Goal: Task Accomplishment & Management: Use online tool/utility

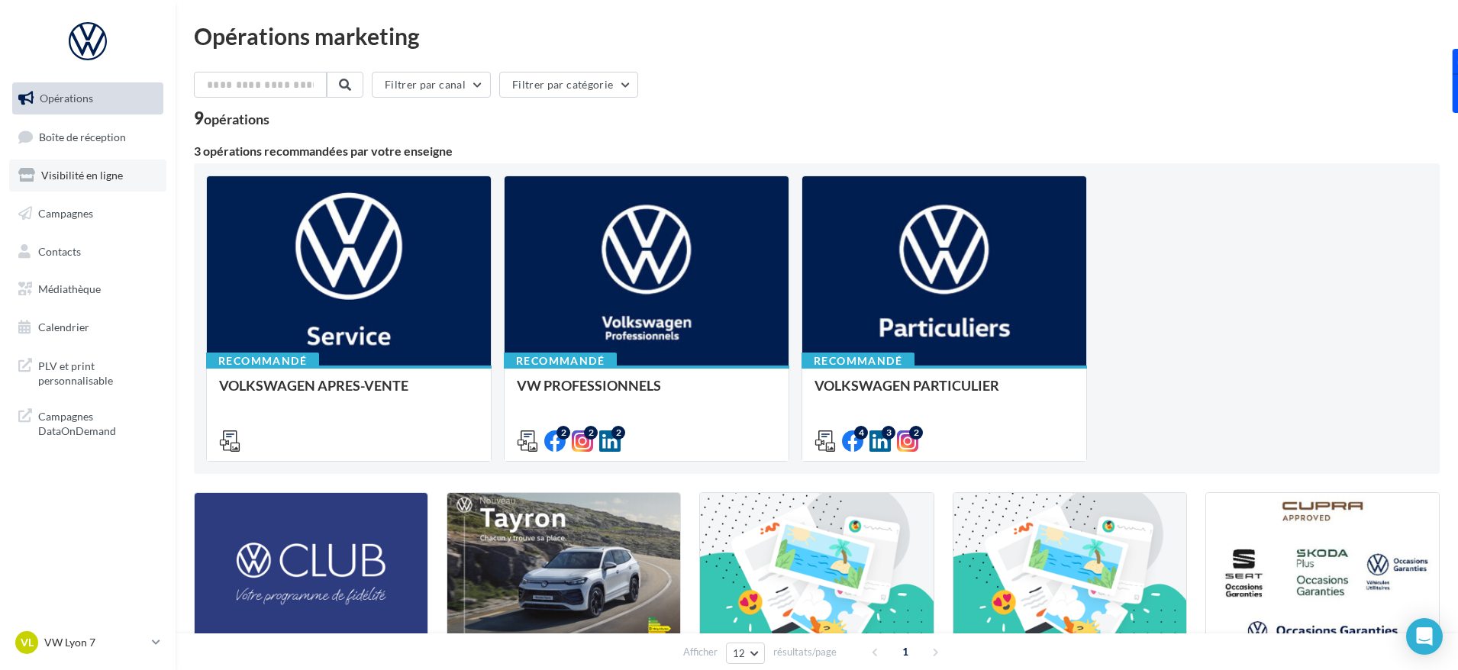
click at [75, 175] on span "Visibilité en ligne" at bounding box center [82, 175] width 82 height 13
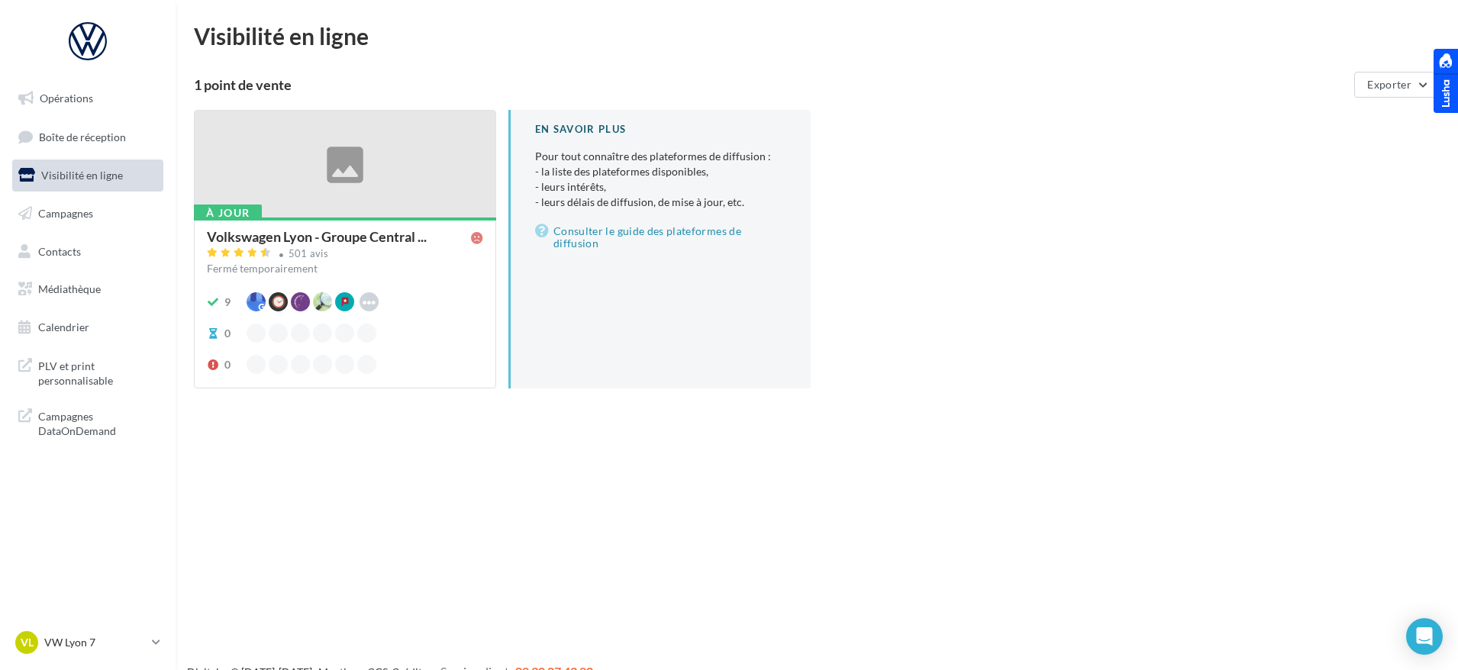
click at [359, 186] on div at bounding box center [345, 165] width 301 height 108
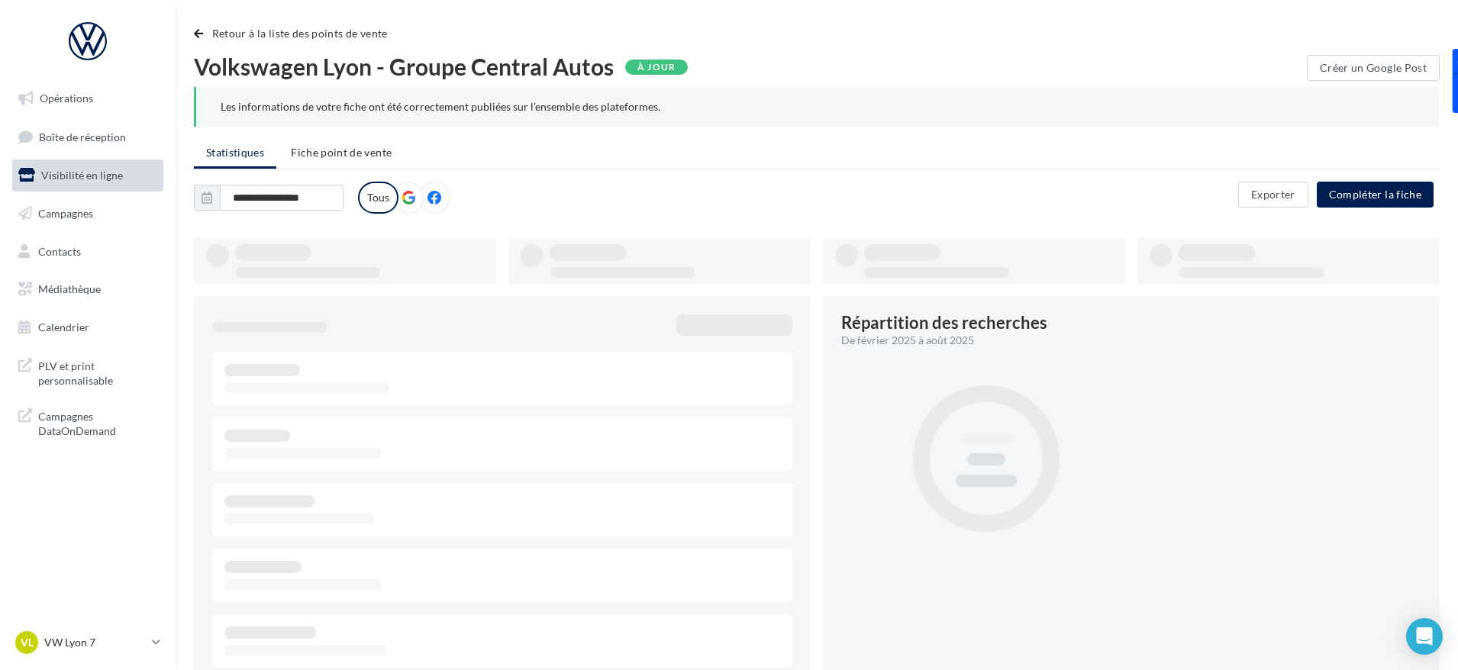
type input "**********"
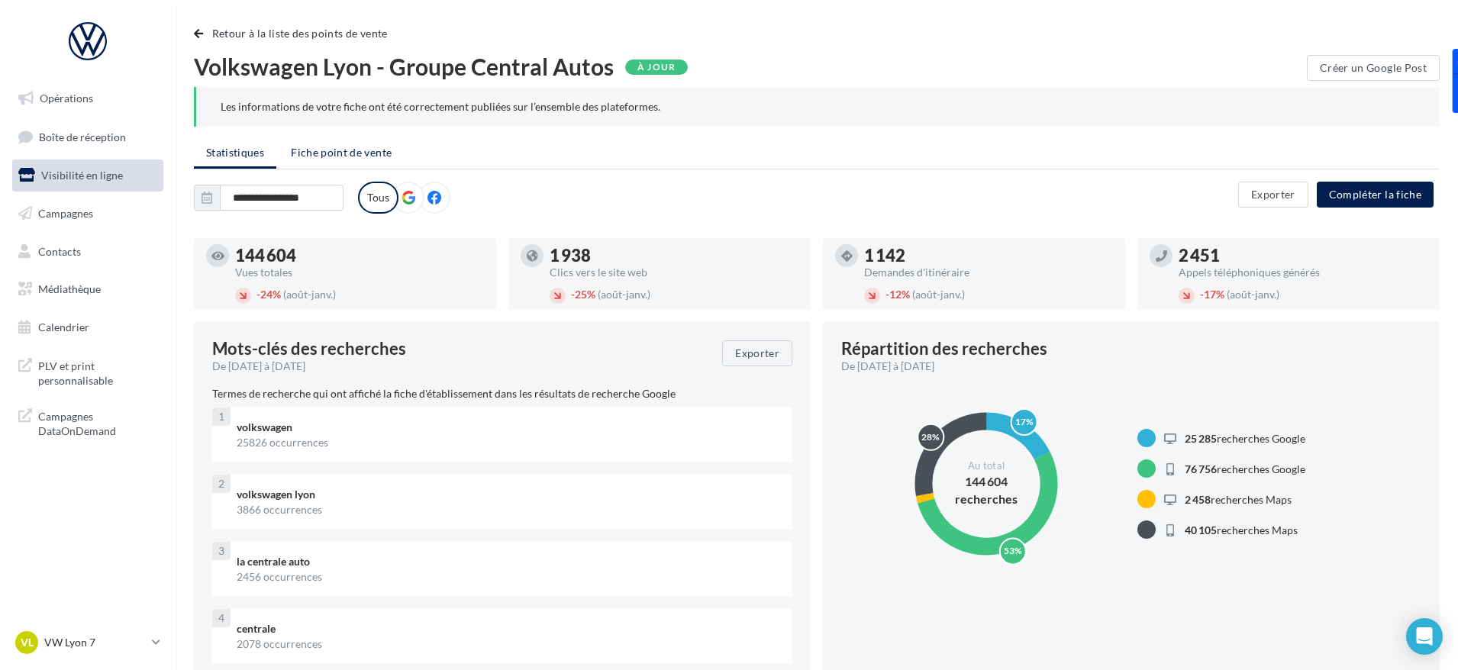
click at [357, 157] on span "Fiche point de vente" at bounding box center [341, 152] width 101 height 13
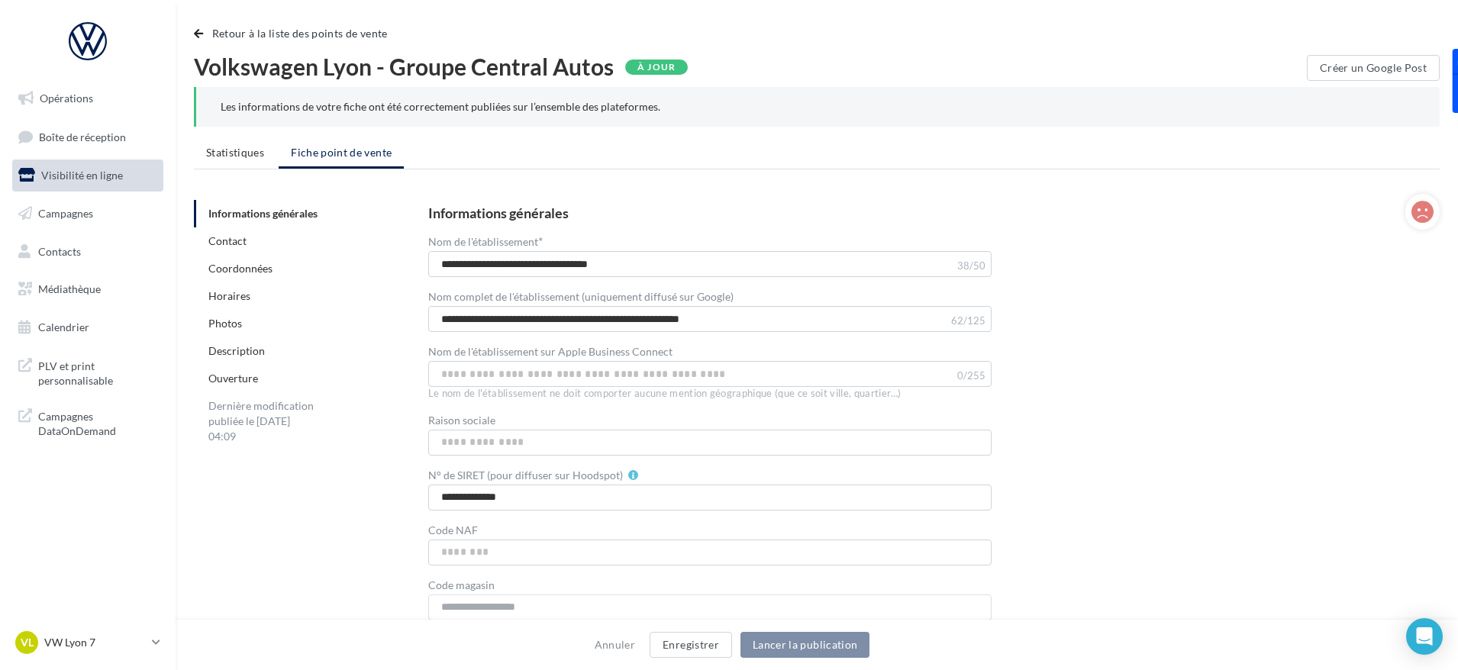
click at [226, 375] on link "Ouverture" at bounding box center [233, 378] width 50 height 13
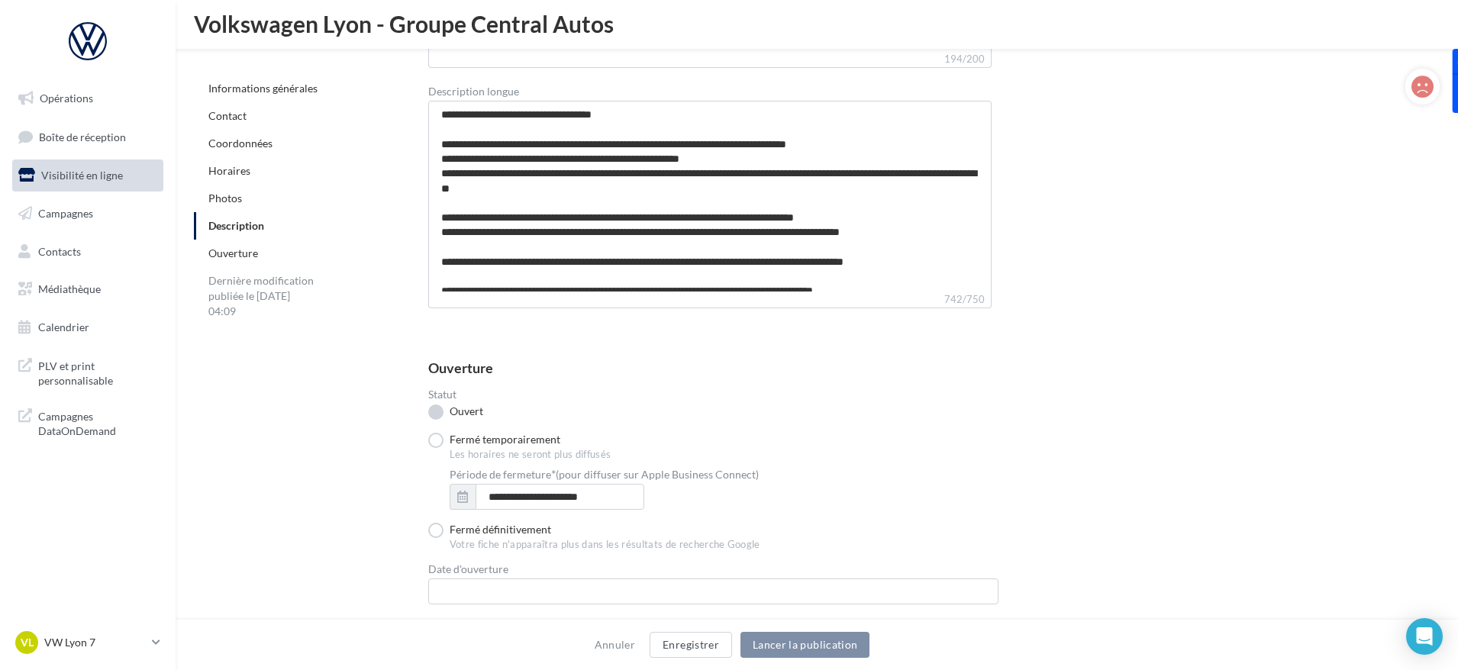
click at [435, 414] on label "Ouvert" at bounding box center [455, 412] width 55 height 15
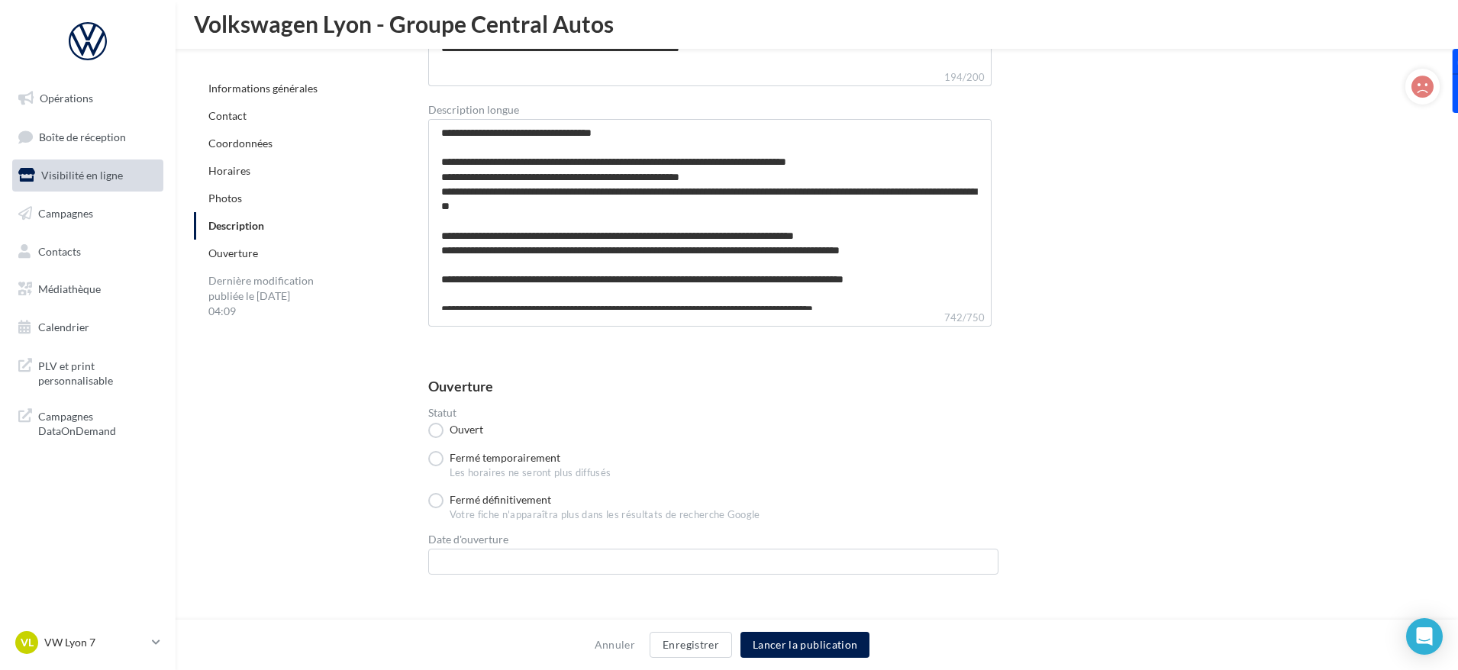
scroll to position [3572, 0]
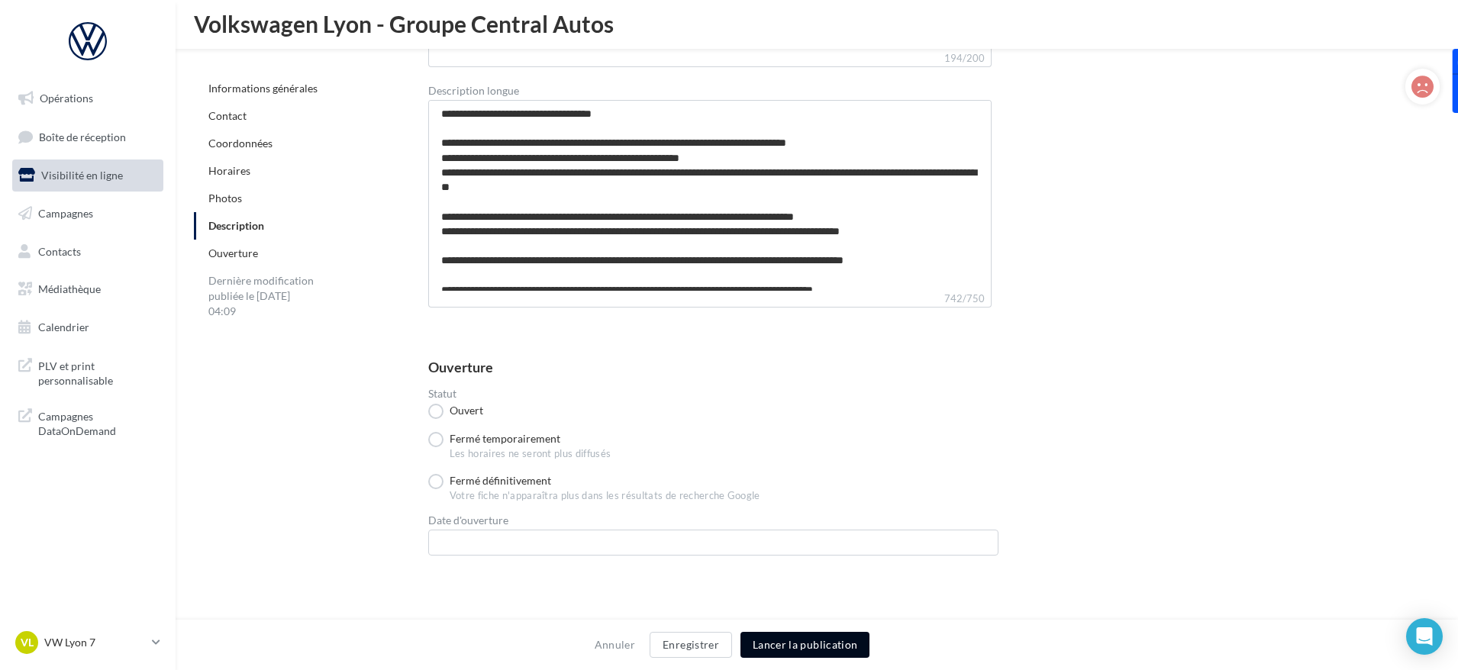
click at [809, 648] on button "Lancer la publication" at bounding box center [805, 645] width 129 height 26
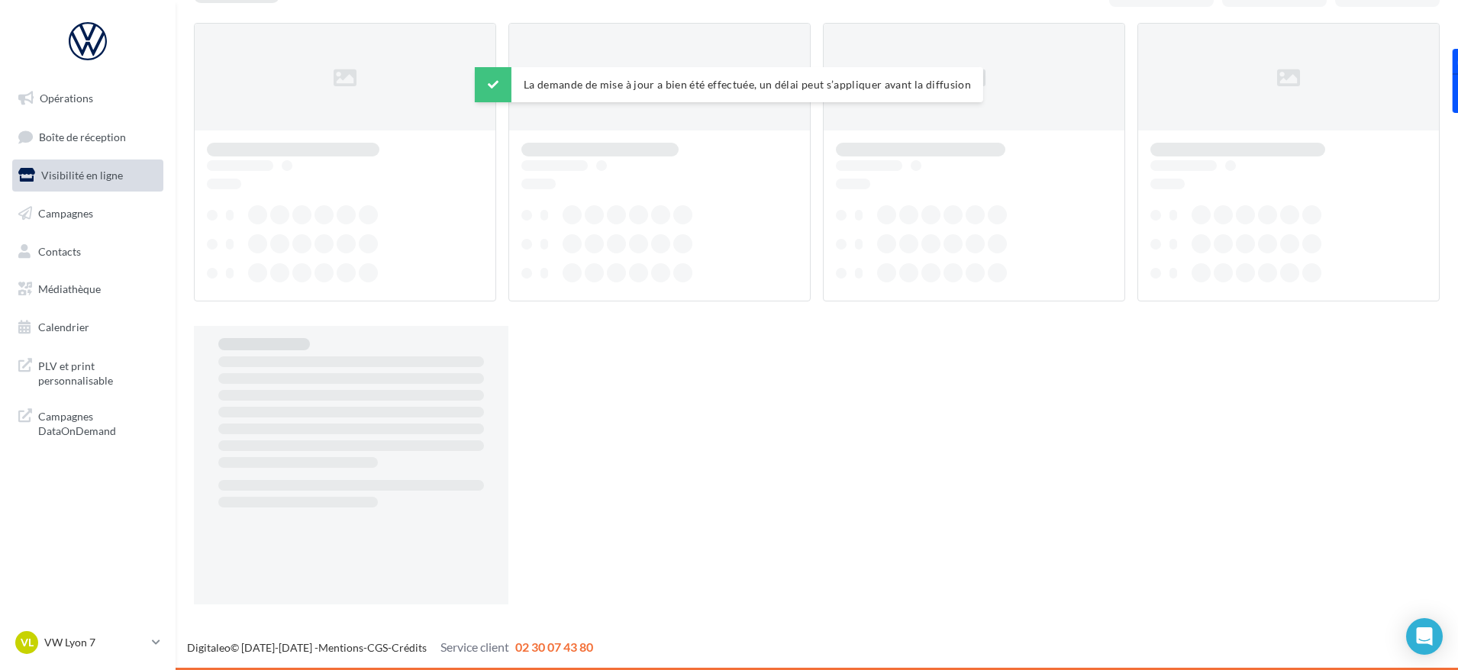
scroll to position [24, 0]
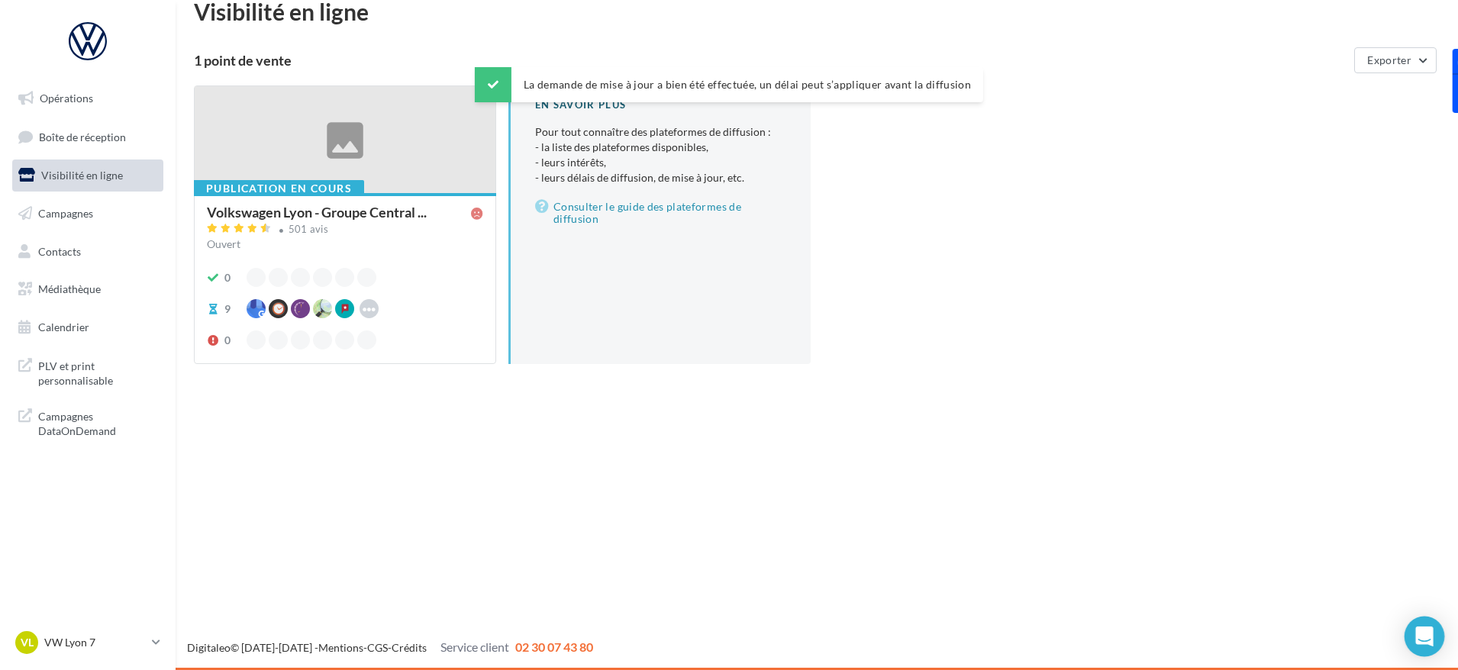
click at [1431, 641] on icon "Open Intercom Messenger" at bounding box center [1425, 637] width 18 height 20
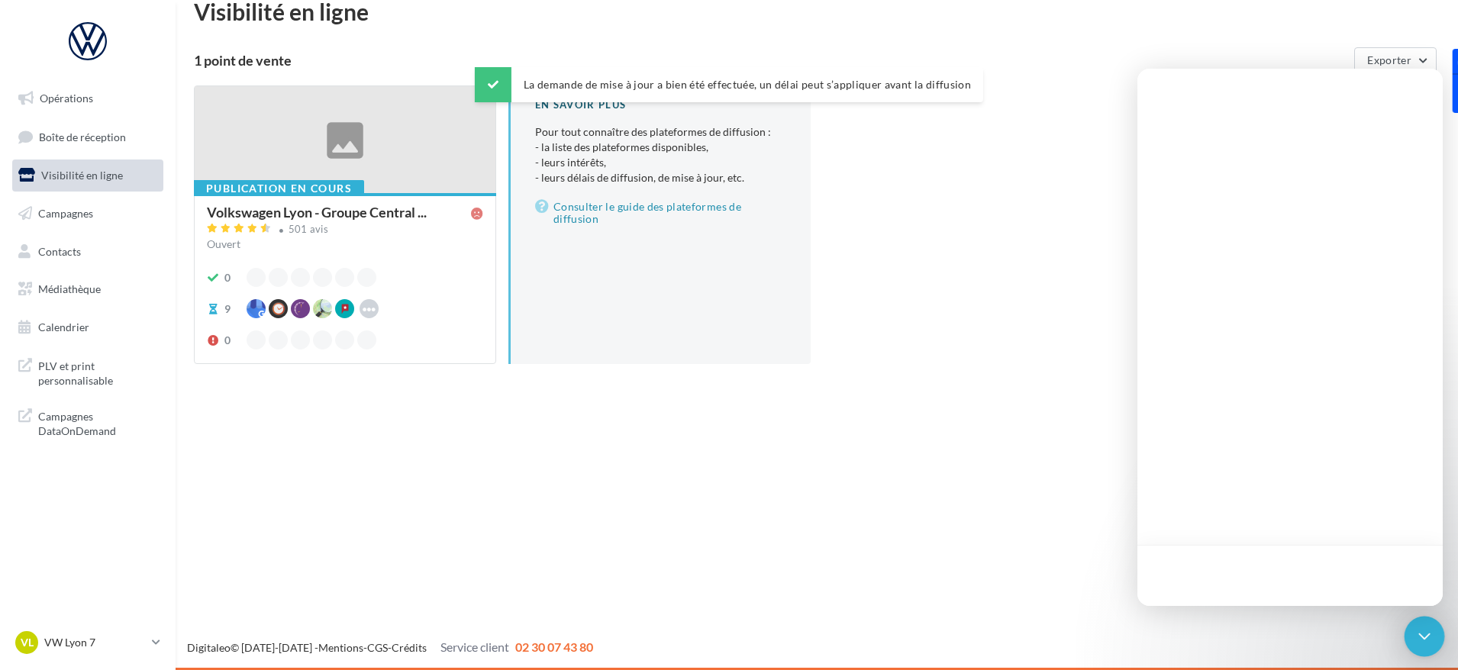
scroll to position [0, 0]
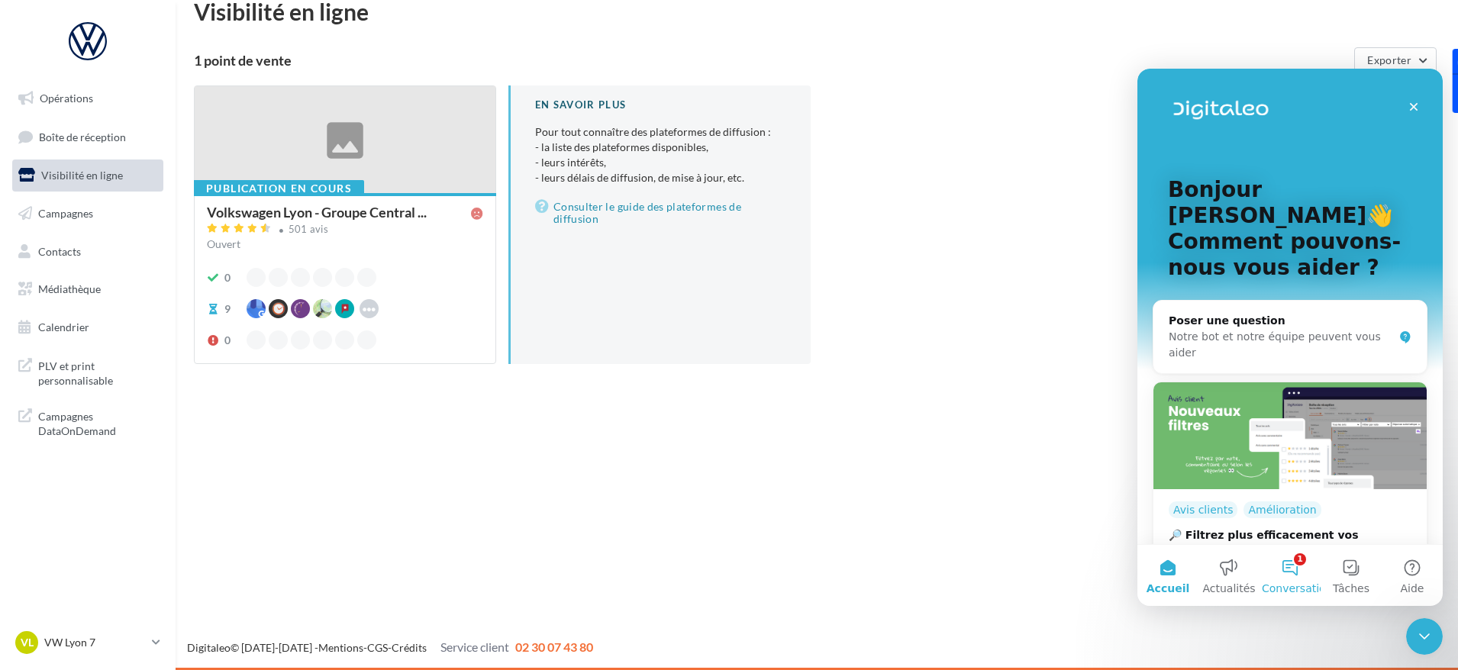
click at [1294, 577] on button "1 Conversations" at bounding box center [1290, 575] width 61 height 61
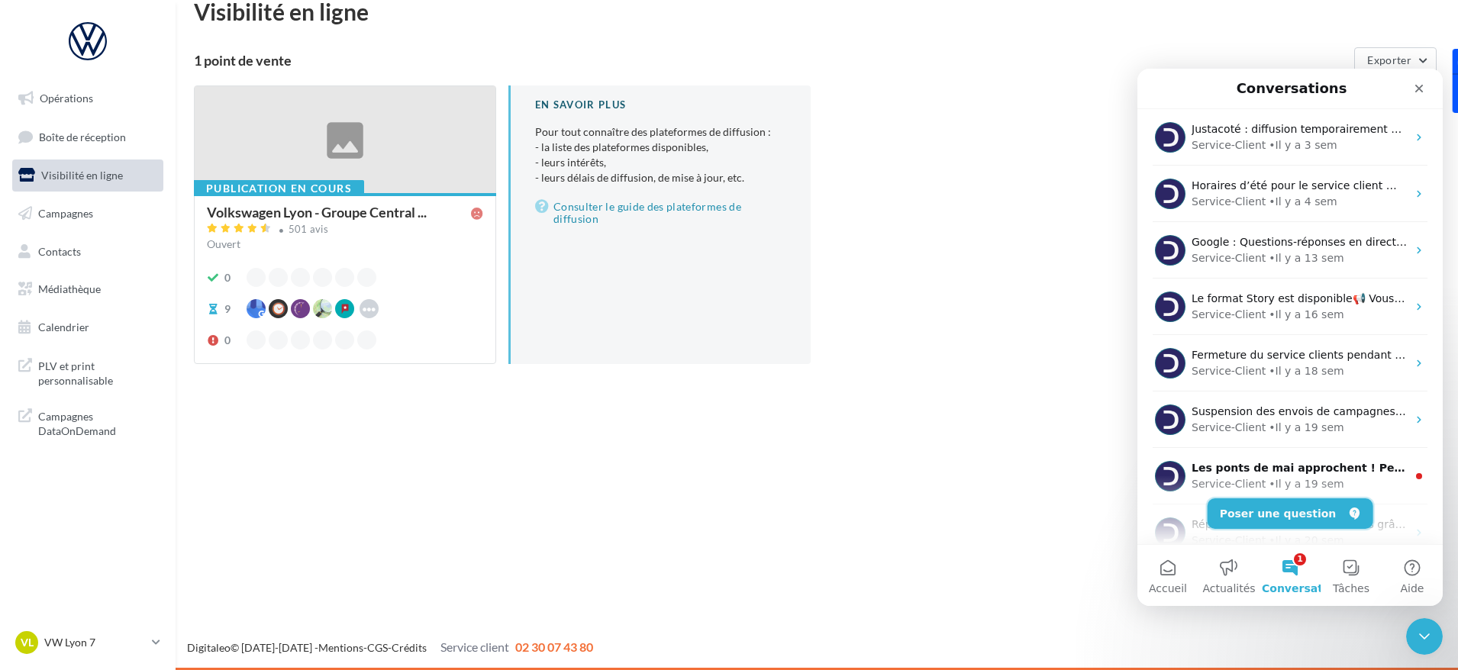
click at [1319, 508] on button "Poser une question" at bounding box center [1291, 514] width 166 height 31
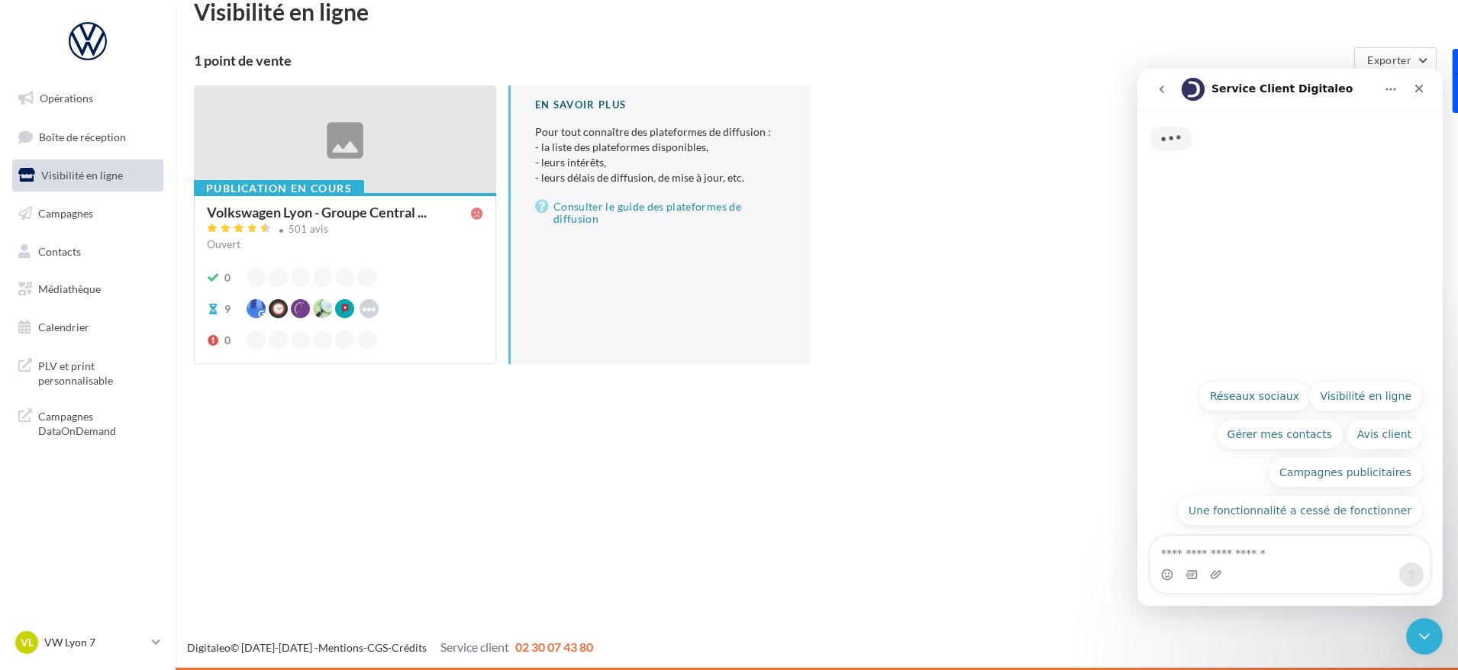
click at [1223, 543] on textarea "Posez une question..." at bounding box center [1290, 550] width 279 height 26
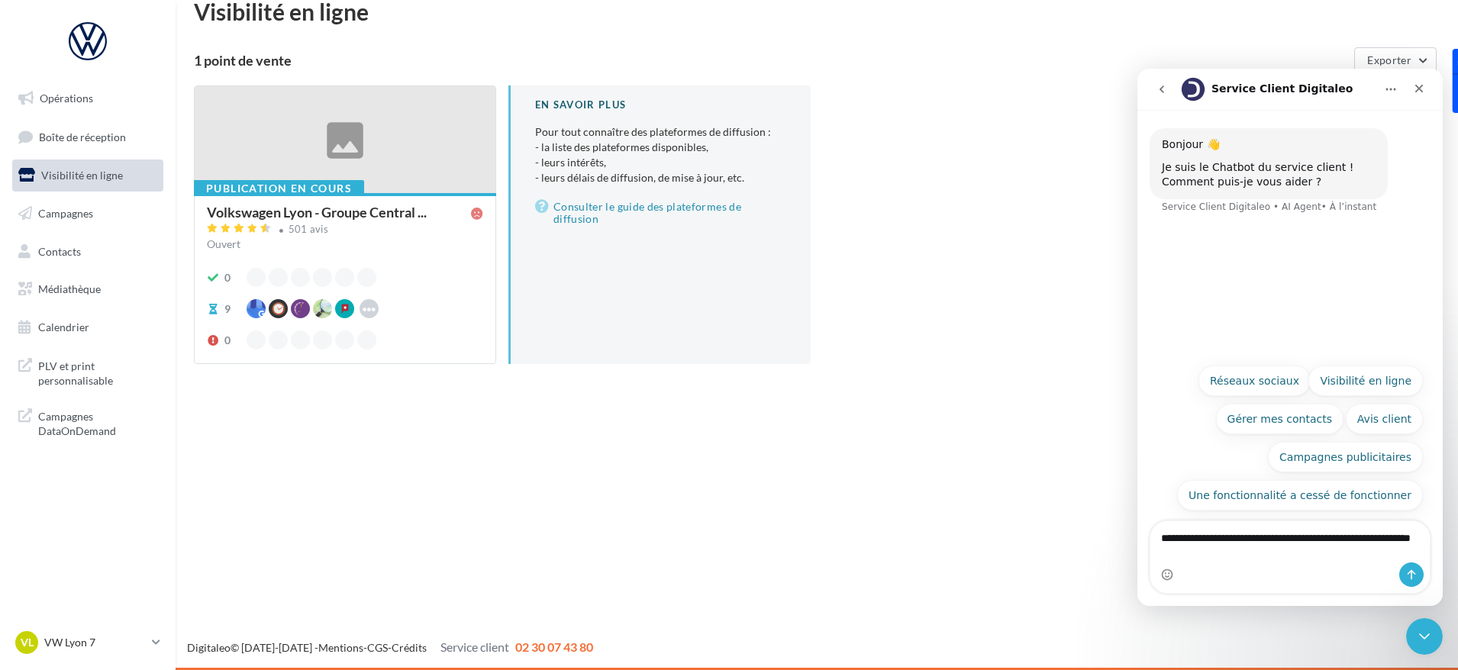
type textarea "**********"
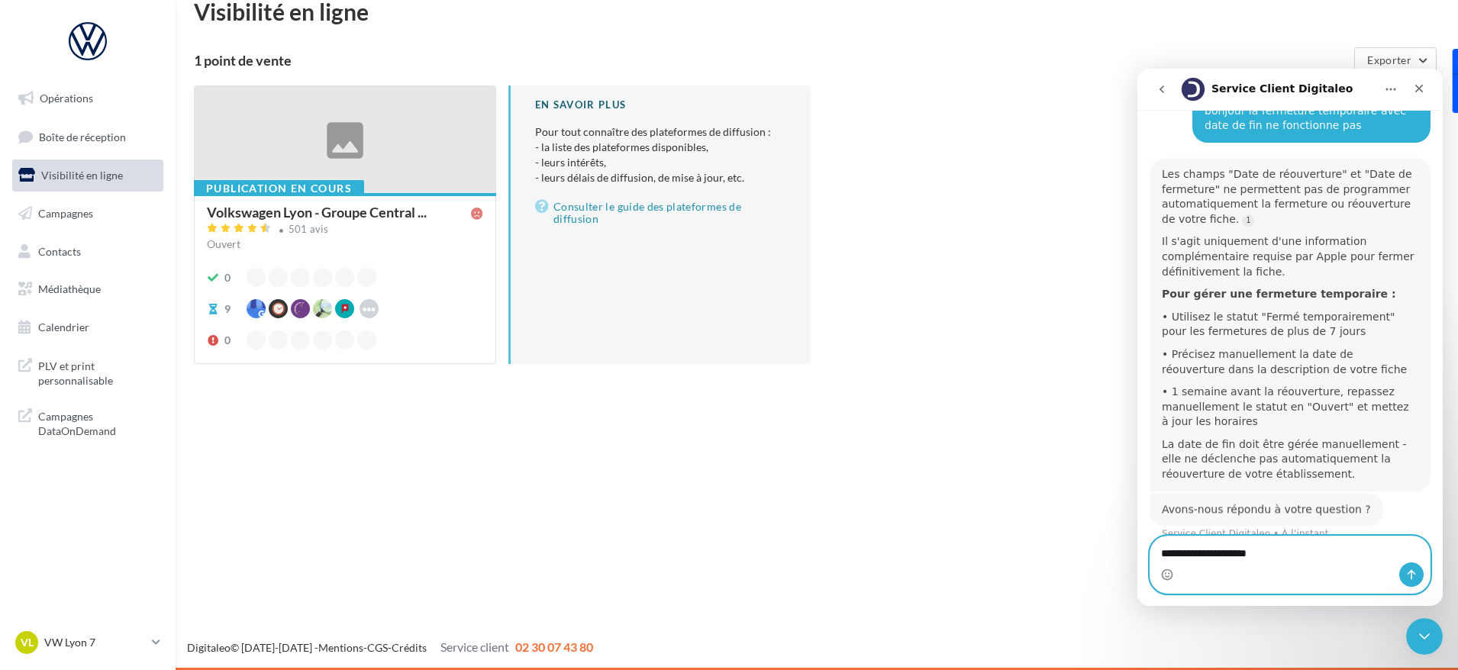
scroll to position [135, 0]
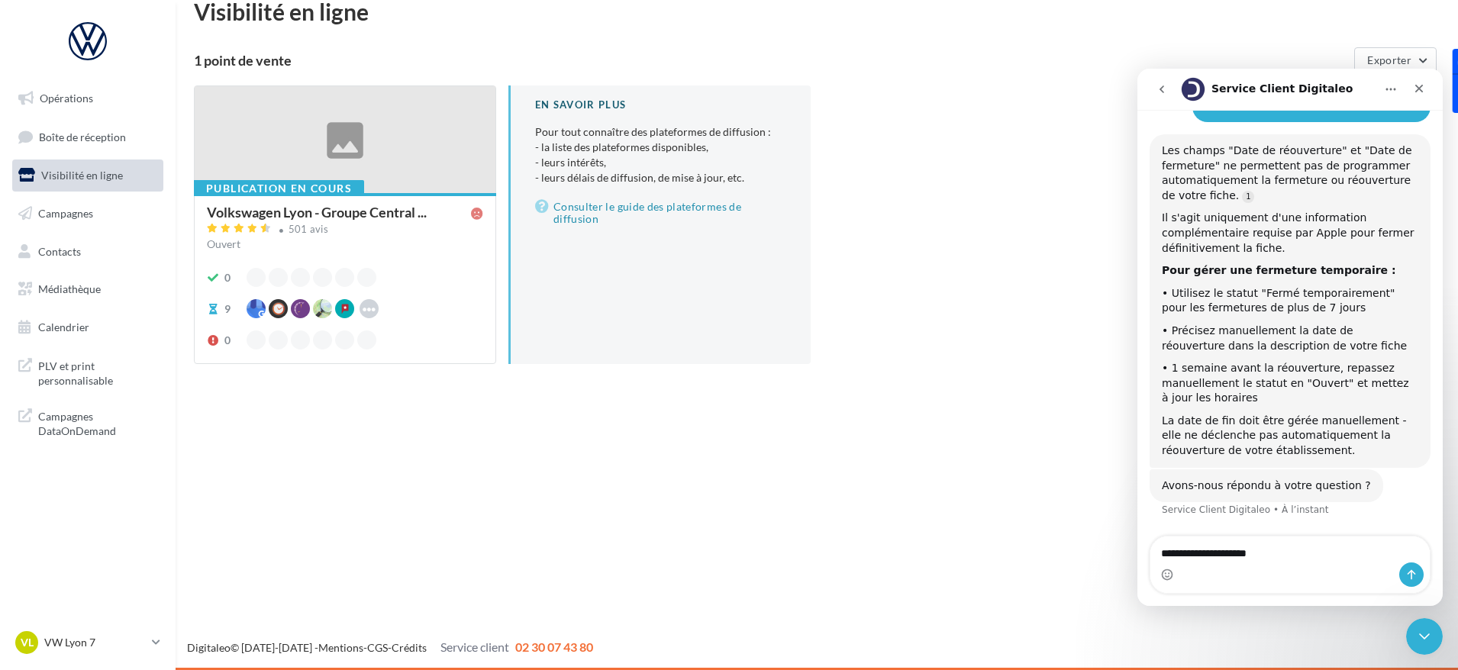
click at [341, 189] on div "Publication en cours" at bounding box center [279, 188] width 170 height 17
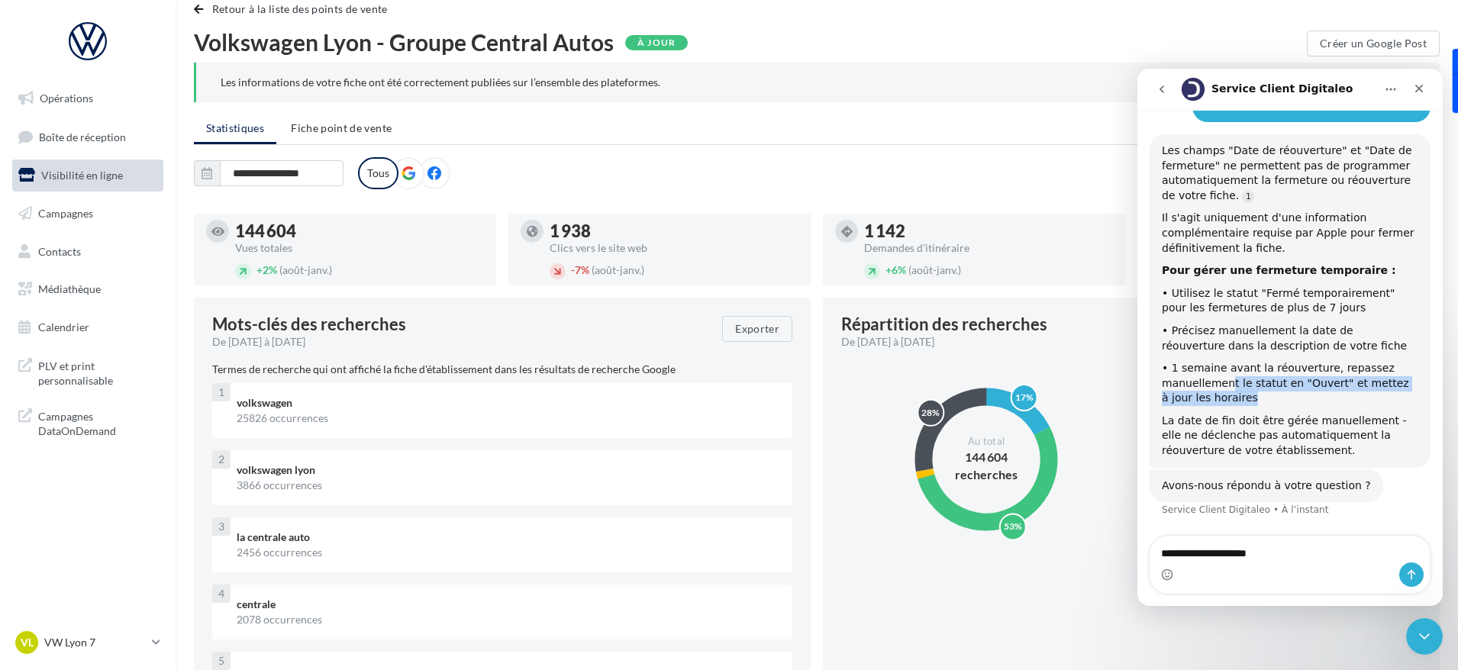
drag, startPoint x: 1226, startPoint y: 378, endPoint x: 1275, endPoint y: 402, distance: 54.6
click at [1275, 402] on div "• 1 semaine avant la réouverture, repassez manuellement le statut en "Ouvert" e…" at bounding box center [1290, 383] width 257 height 45
drag, startPoint x: 1177, startPoint y: 364, endPoint x: 1264, endPoint y: 406, distance: 96.0
click at [1264, 406] on div "Les champs "Date de réouverture" et "Date de fermeture" ne permettent pas de pr…" at bounding box center [1290, 301] width 257 height 315
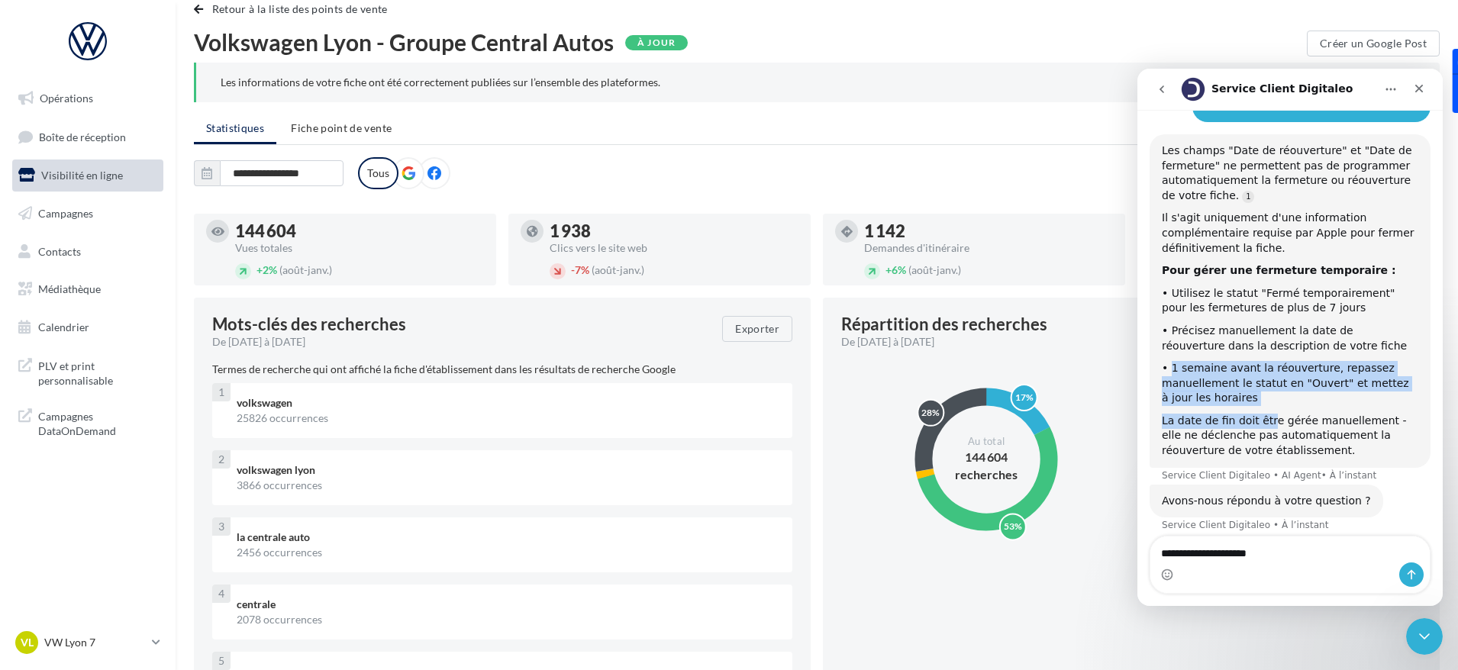
click at [1212, 388] on div "• 1 semaine avant la réouverture, repassez manuellement le statut en "Ouvert" e…" at bounding box center [1290, 383] width 257 height 45
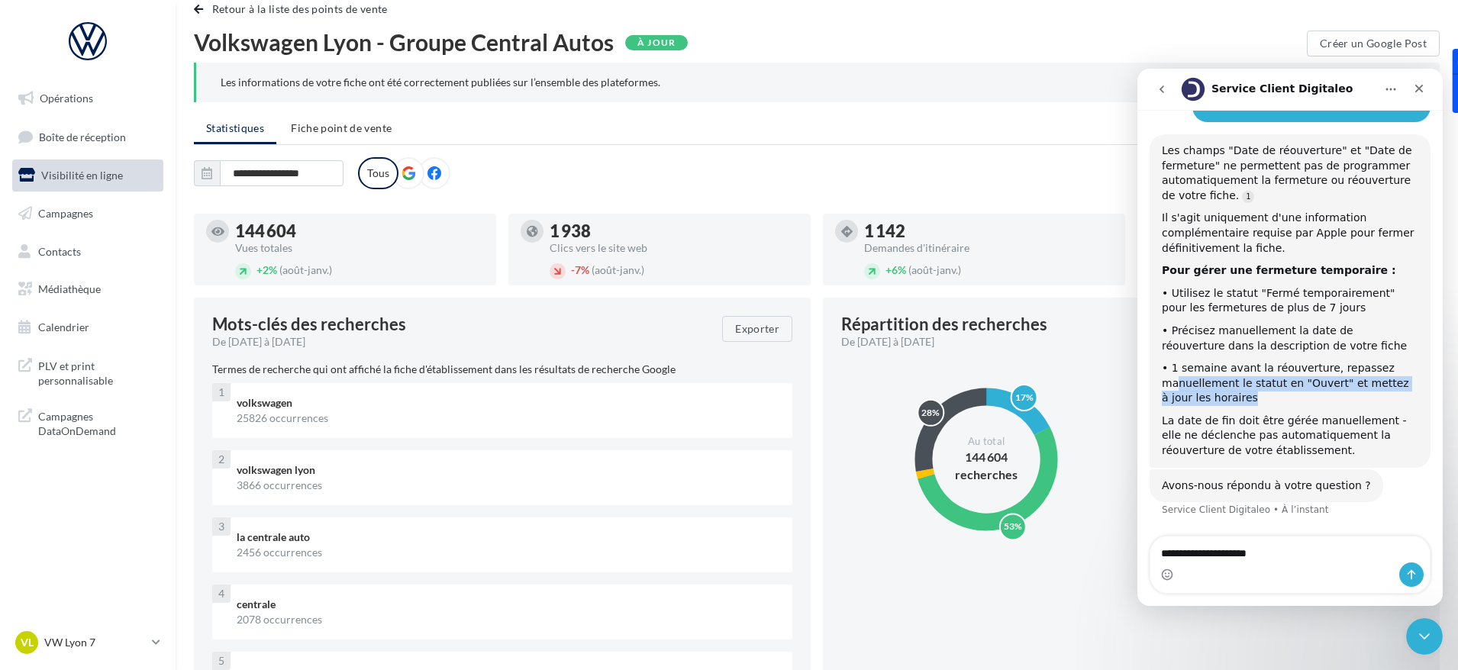
drag, startPoint x: 1181, startPoint y: 388, endPoint x: 1245, endPoint y: 394, distance: 63.7
click at [1245, 394] on div "• 1 semaine avant la réouverture, repassez manuellement le statut en "Ouvert" e…" at bounding box center [1290, 383] width 257 height 45
click at [1268, 566] on div "Intercom Messenger" at bounding box center [1290, 575] width 279 height 24
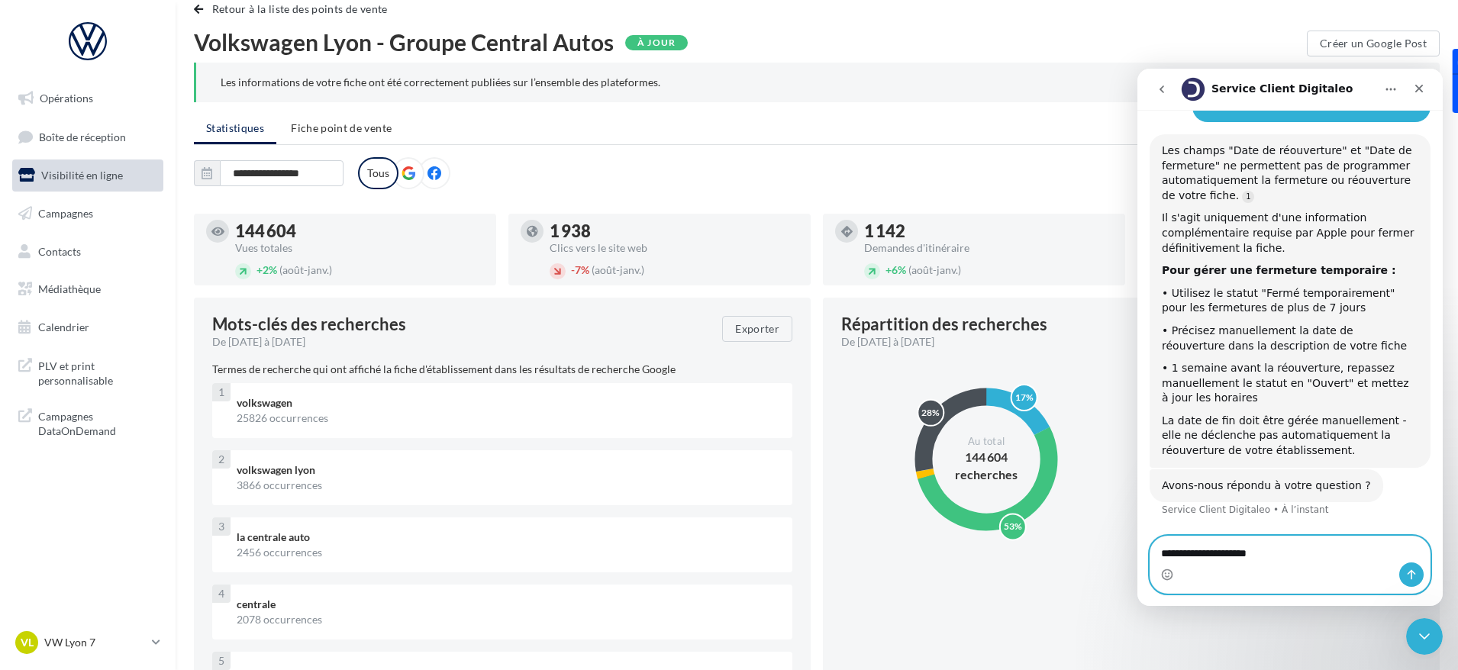
click at [1266, 556] on textarea "**********" at bounding box center [1290, 550] width 279 height 26
type textarea "**********"
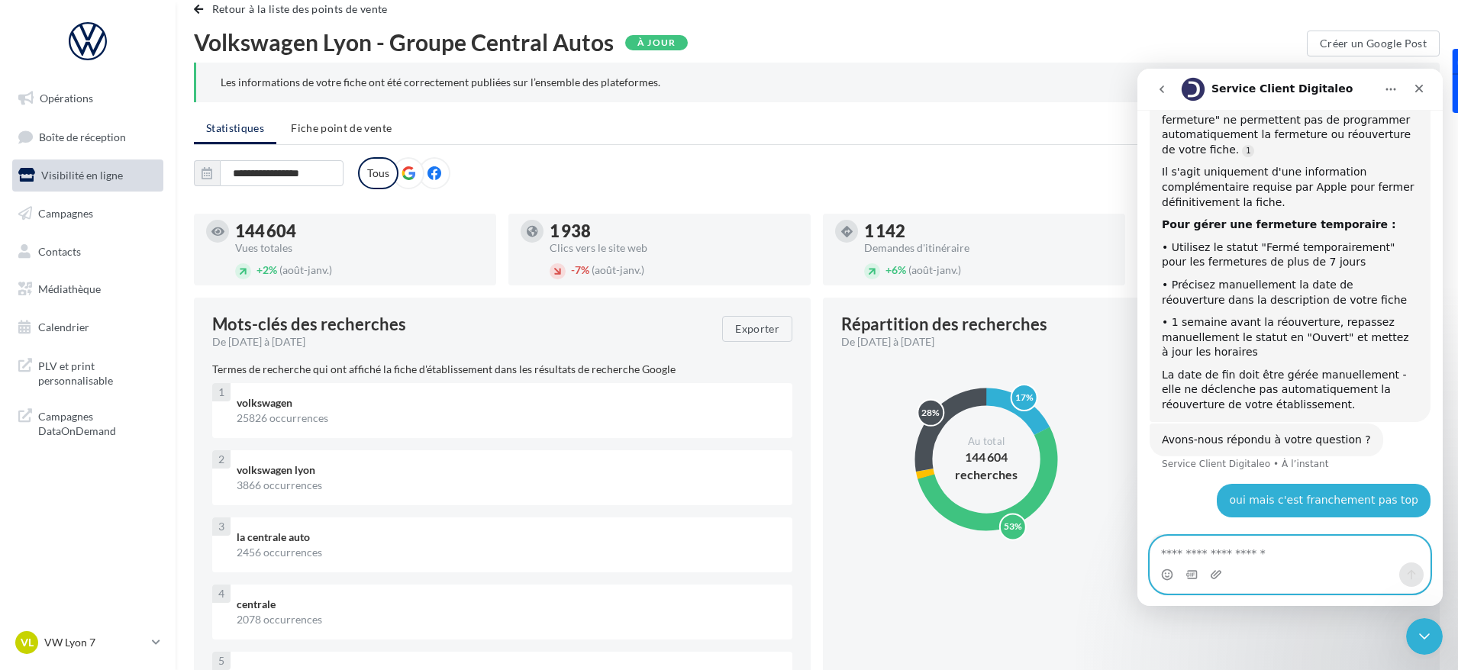
scroll to position [231, 0]
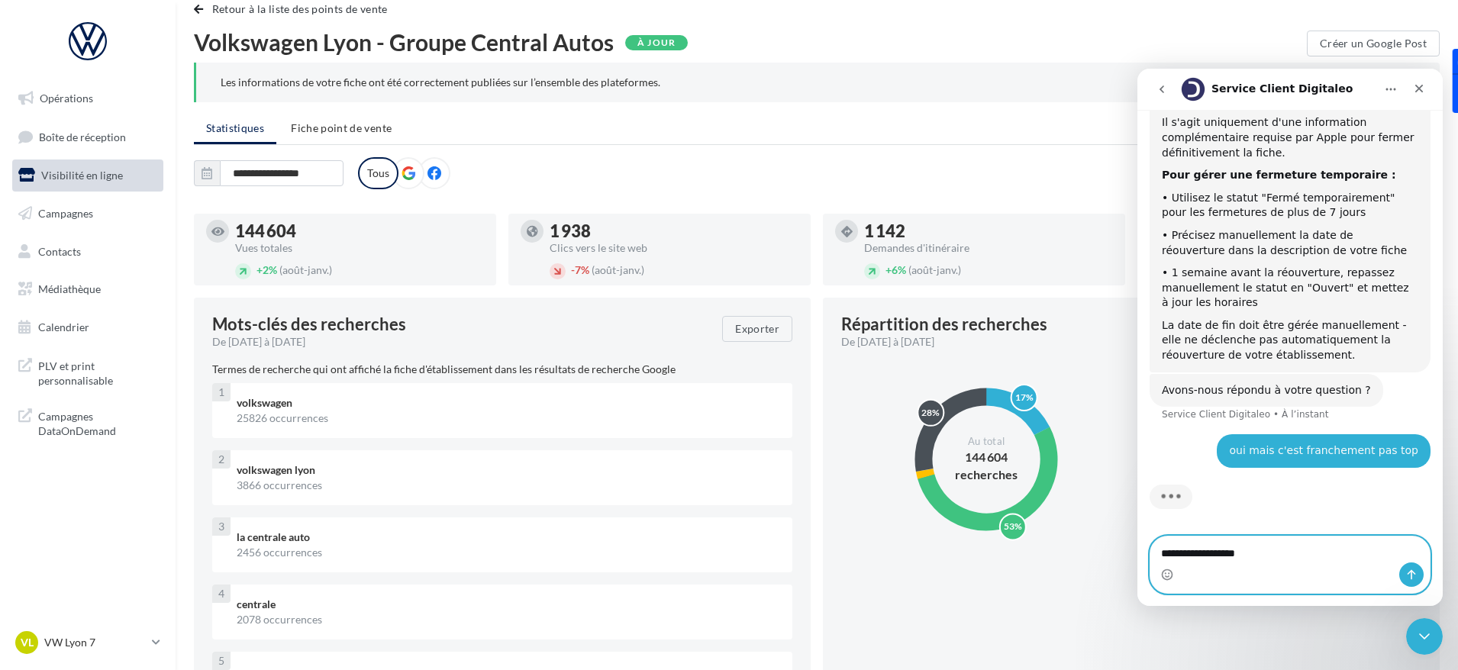
type textarea "**********"
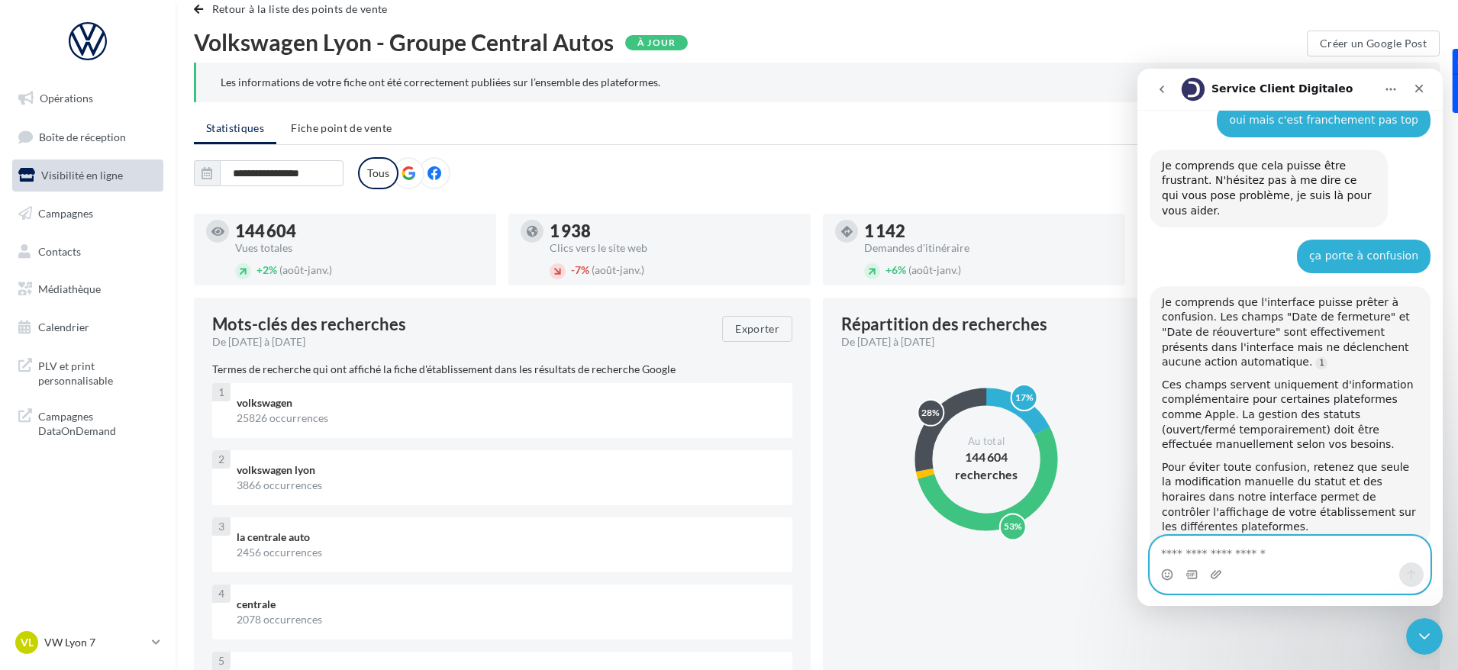
scroll to position [667, 0]
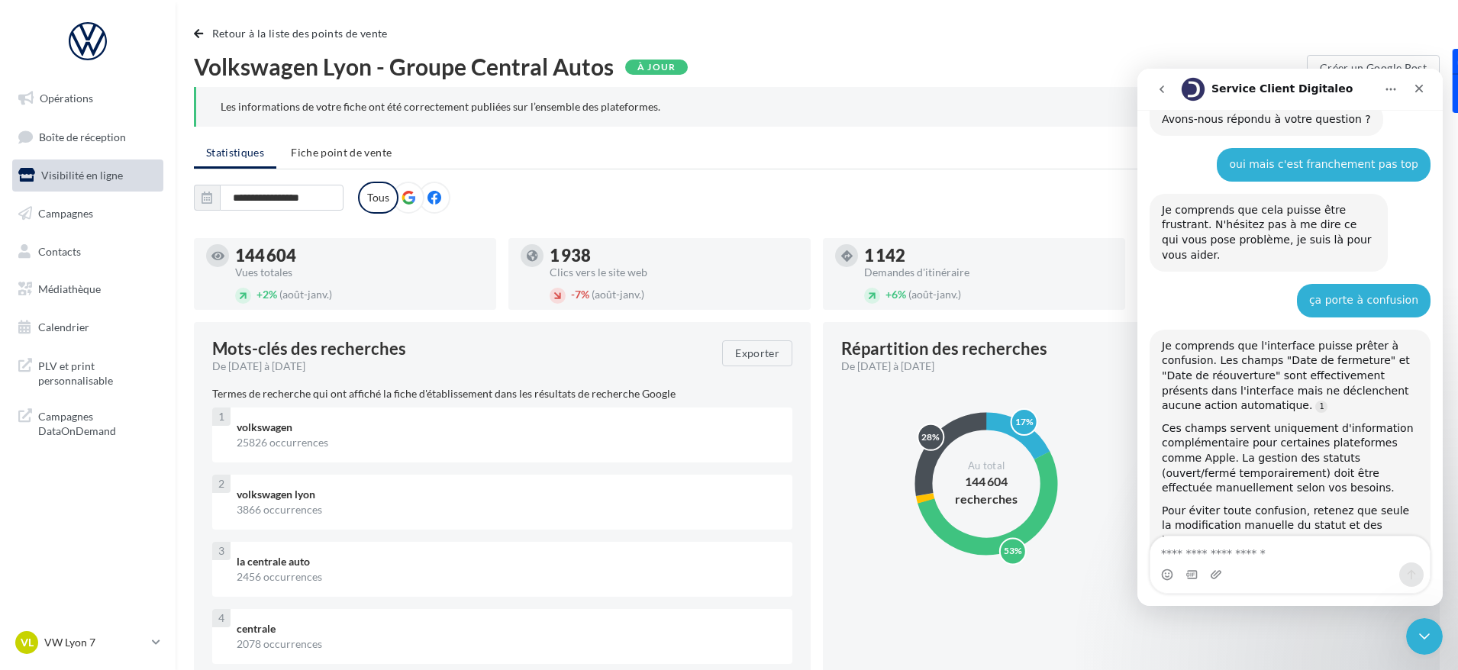
scroll to position [592, 0]
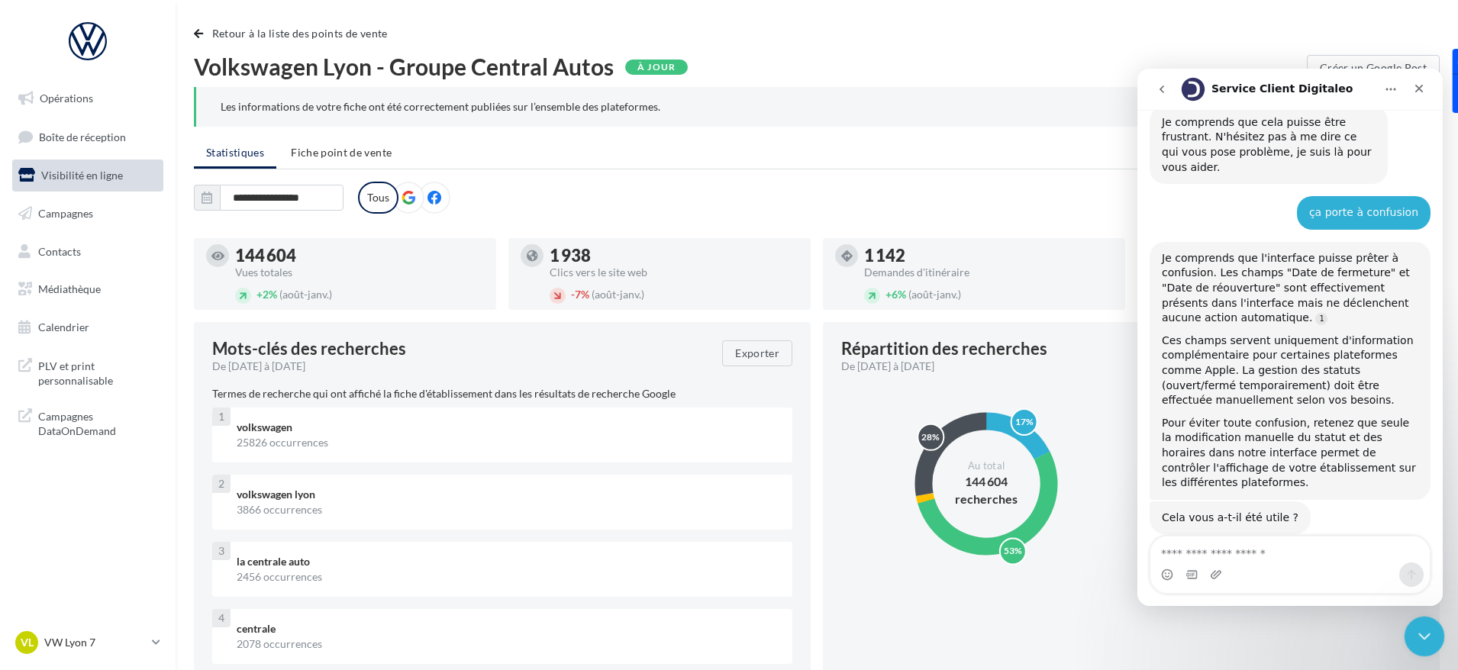
click at [1413, 640] on icon "Fermer le Messenger Intercom" at bounding box center [1422, 634] width 18 height 18
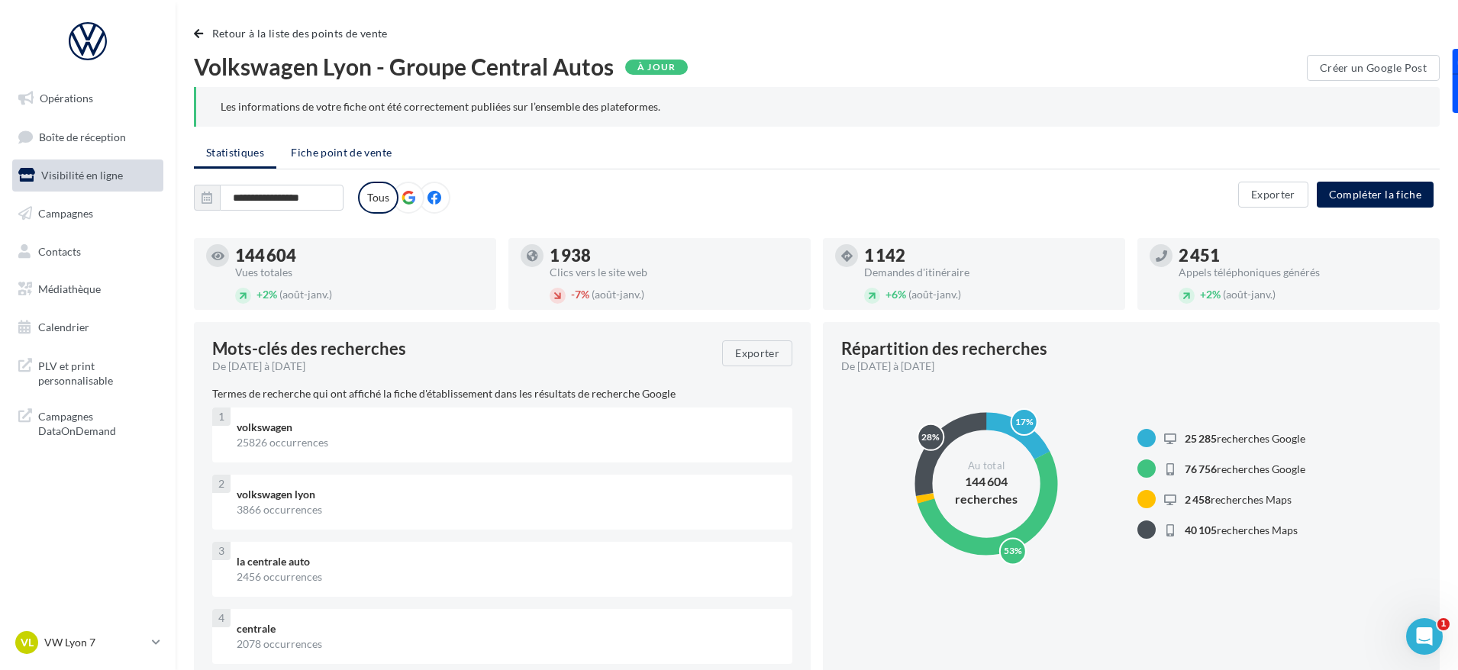
click at [318, 159] on li "Fiche point de vente" at bounding box center [341, 152] width 125 height 27
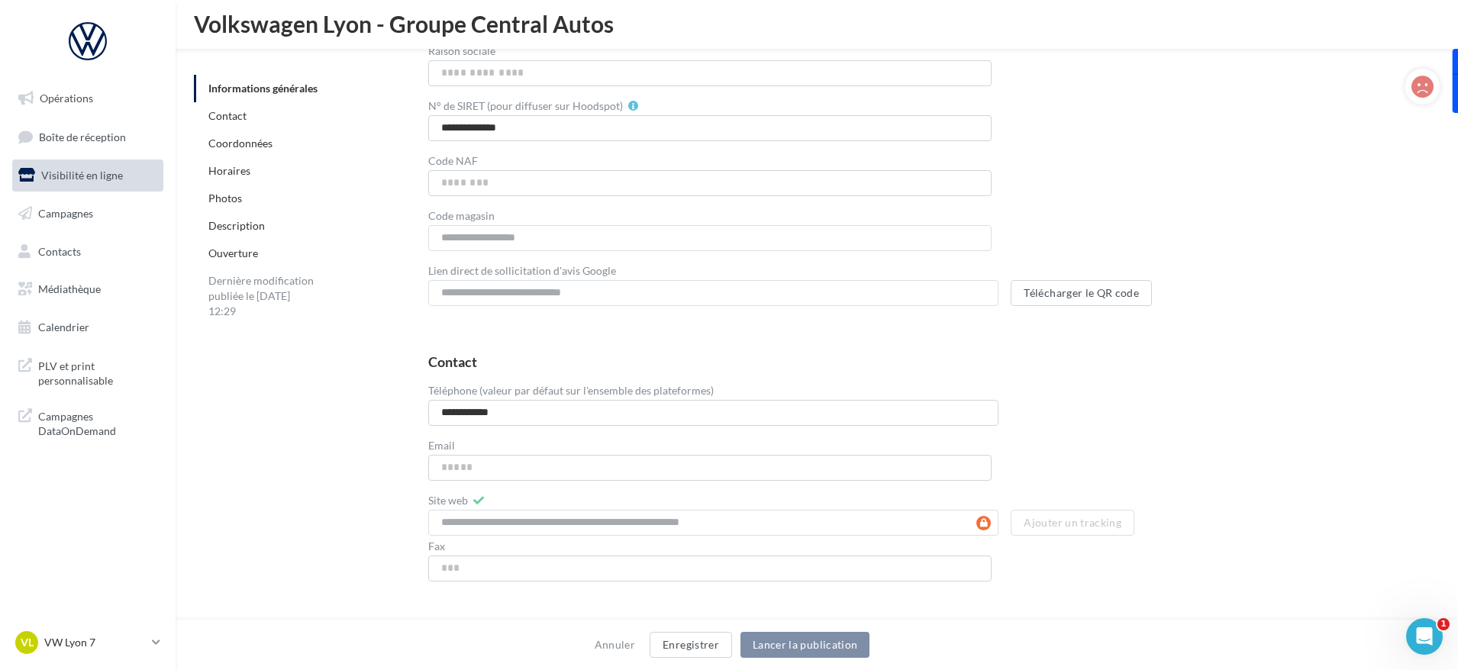
click at [238, 257] on link "Ouverture" at bounding box center [233, 253] width 50 height 13
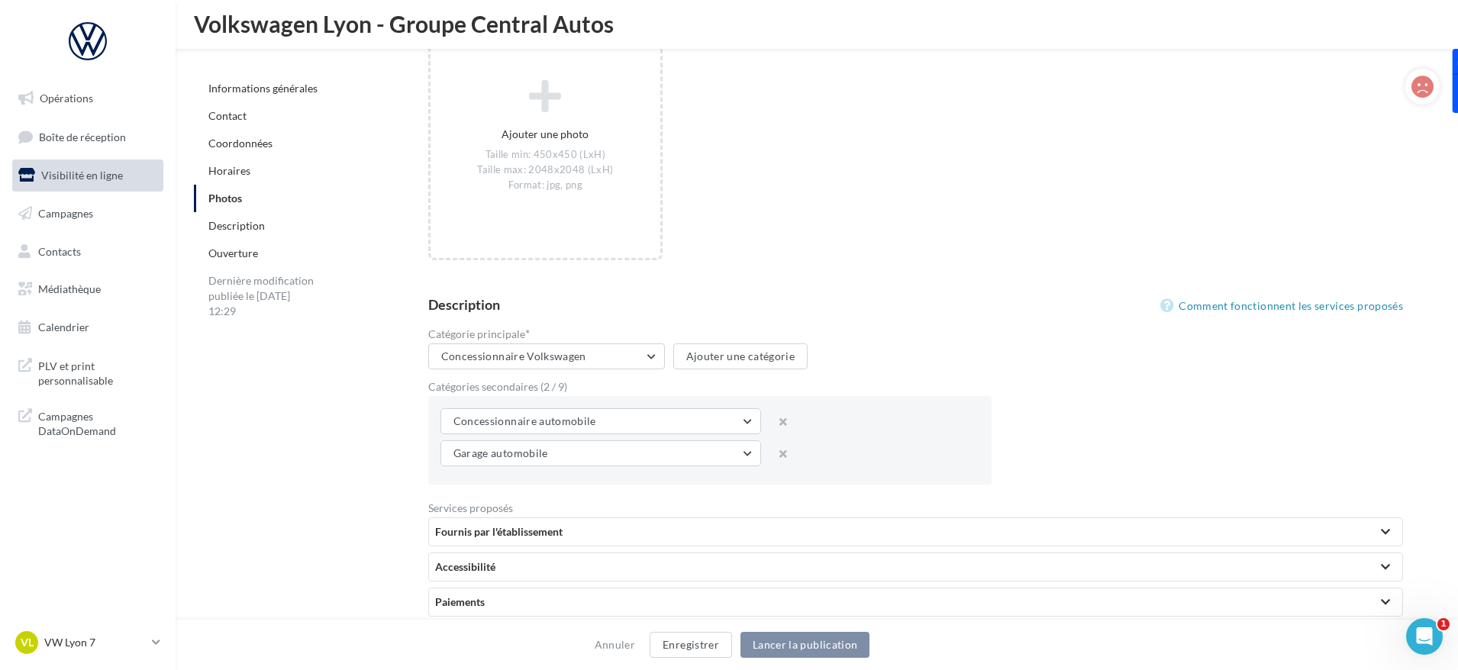
scroll to position [2579, 0]
